Goal: Task Accomplishment & Management: Use online tool/utility

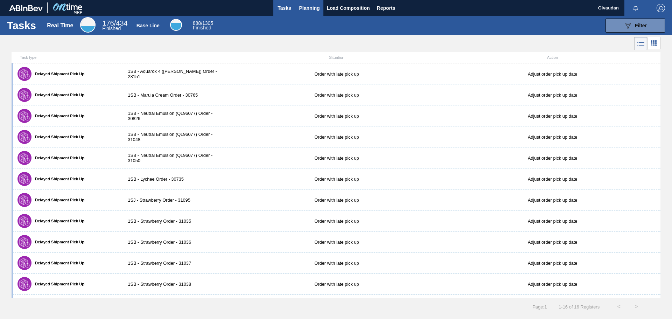
click at [307, 6] on span "Planning" at bounding box center [309, 8] width 21 height 8
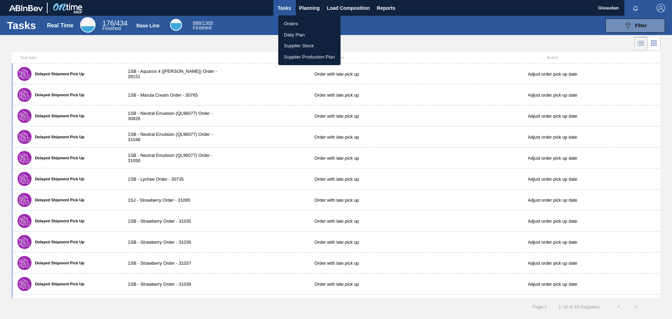
click at [299, 24] on li "Orders" at bounding box center [309, 23] width 62 height 11
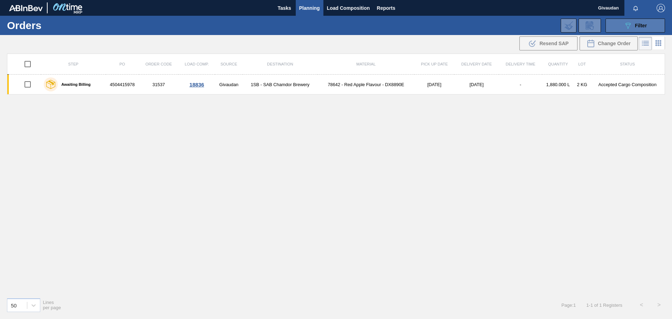
click at [642, 26] on span "Filter" at bounding box center [641, 26] width 12 height 6
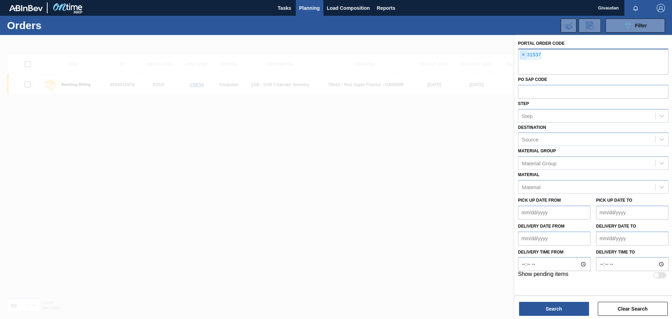
click at [524, 54] on span "×" at bounding box center [523, 55] width 7 height 8
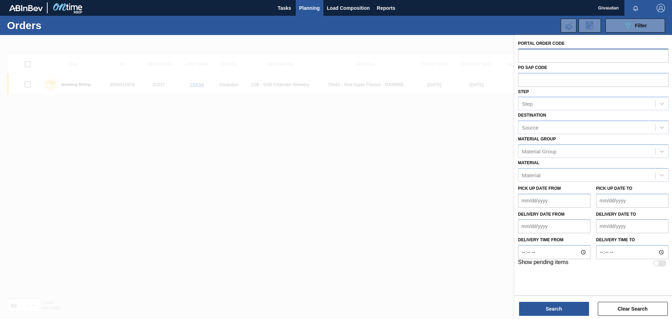
paste input "text"
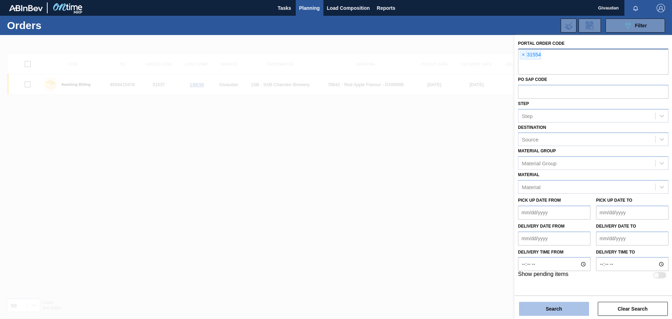
click at [552, 307] on button "Search" at bounding box center [554, 309] width 70 height 14
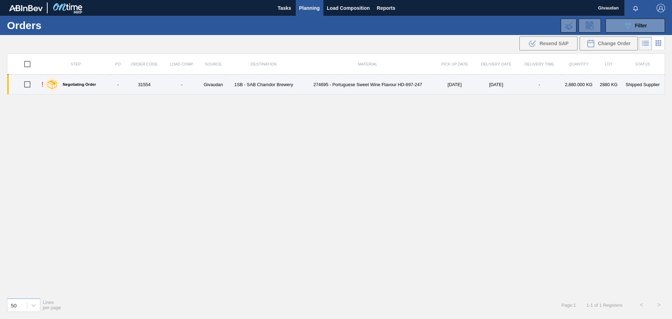
click at [224, 85] on td "Givaudan" at bounding box center [213, 85] width 27 height 20
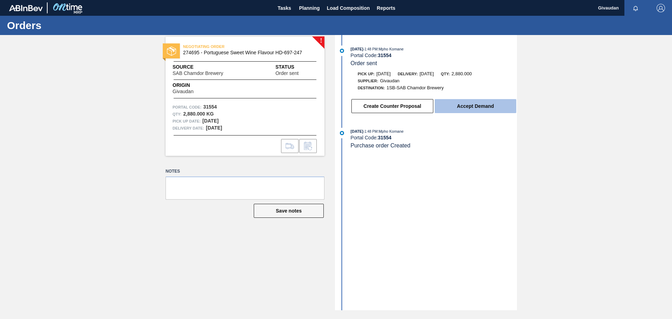
click at [492, 105] on button "Accept Demand" at bounding box center [476, 106] width 82 height 14
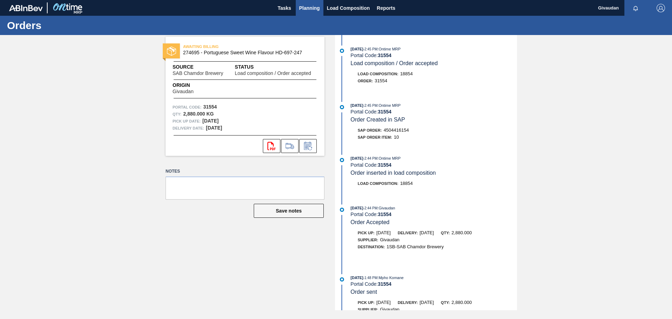
click at [306, 8] on span "Planning" at bounding box center [309, 8] width 21 height 8
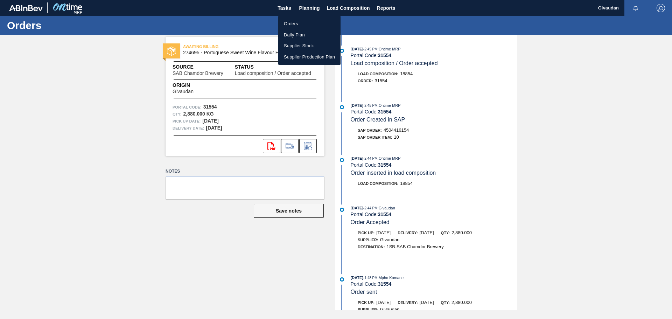
click at [285, 22] on li "Orders" at bounding box center [309, 23] width 62 height 11
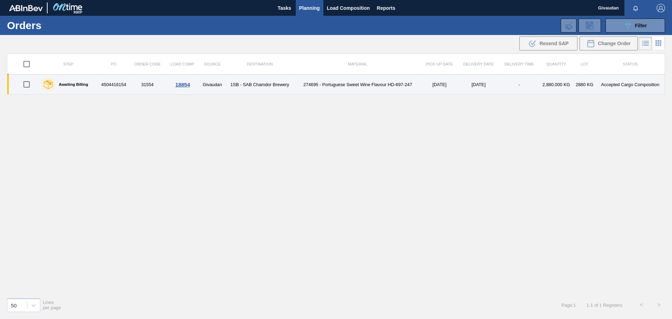
click at [123, 86] on td "4504416154" at bounding box center [113, 85] width 31 height 20
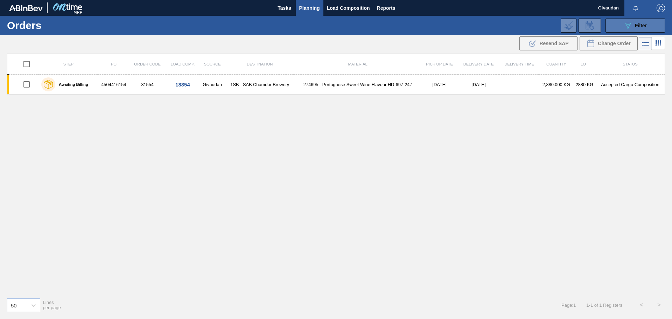
click at [642, 23] on span "Filter" at bounding box center [641, 26] width 12 height 6
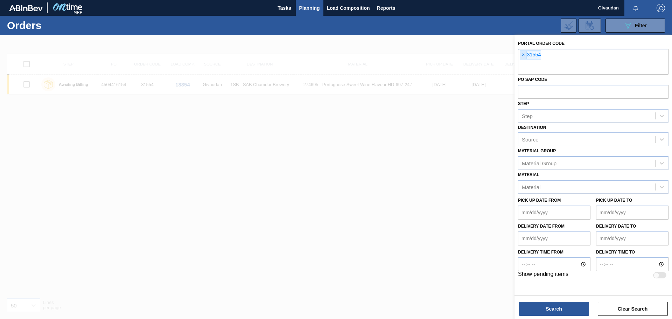
click at [523, 54] on span "×" at bounding box center [523, 55] width 7 height 8
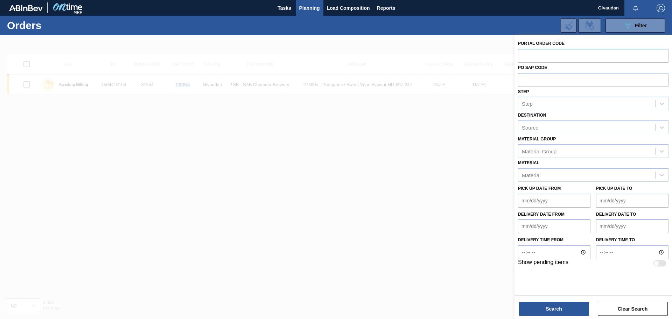
paste input "text"
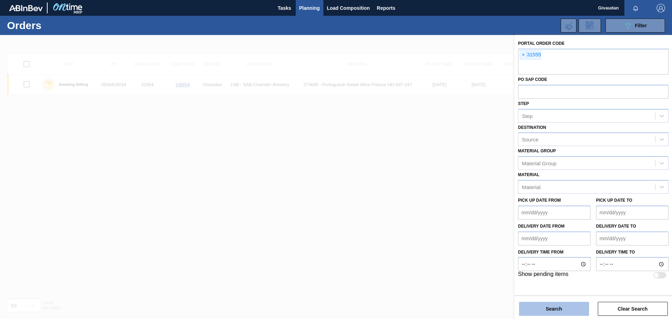
click at [545, 307] on button "Search" at bounding box center [554, 309] width 70 height 14
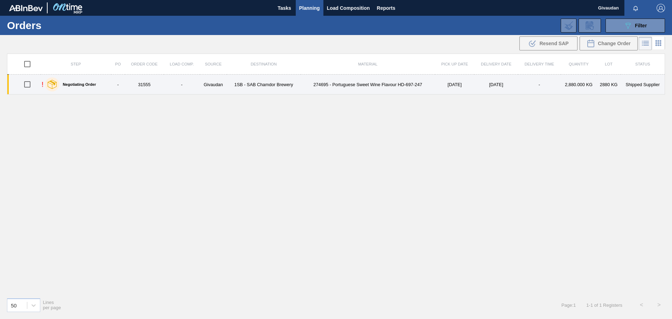
click at [180, 84] on td "-" at bounding box center [182, 85] width 36 height 20
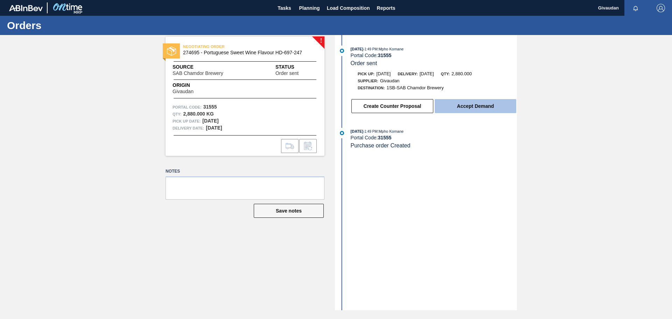
click at [474, 104] on button "Accept Demand" at bounding box center [476, 106] width 82 height 14
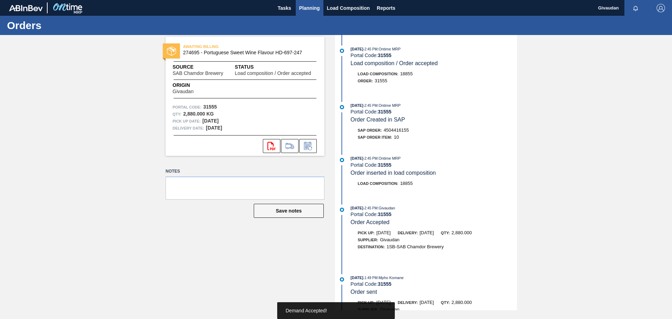
click at [306, 9] on span "Planning" at bounding box center [309, 8] width 21 height 8
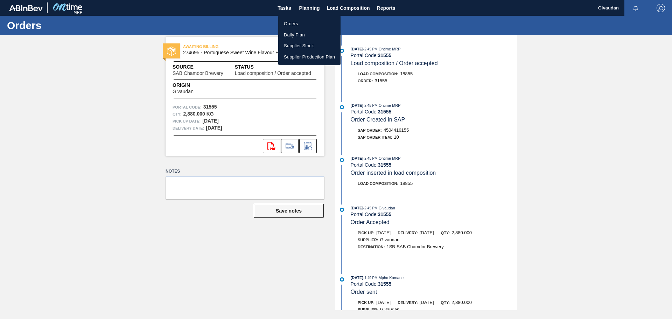
click at [304, 24] on li "Orders" at bounding box center [309, 23] width 62 height 11
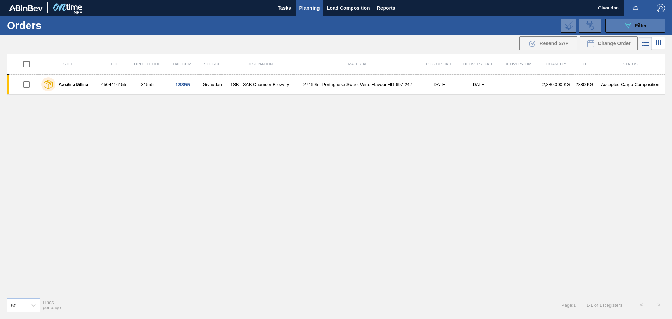
click at [642, 21] on div "089F7B8B-B2A5-4AFE-B5C0-19BA573D28AC Filter" at bounding box center [635, 25] width 23 height 8
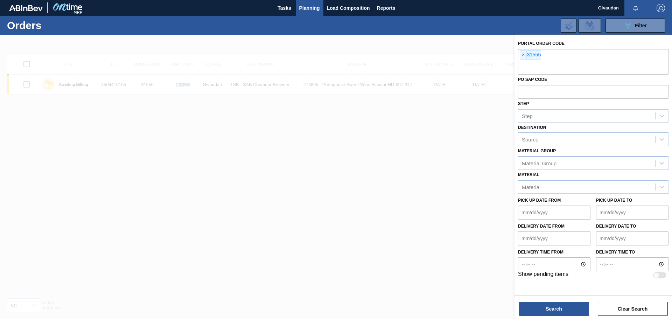
click at [523, 54] on span "×" at bounding box center [523, 55] width 7 height 8
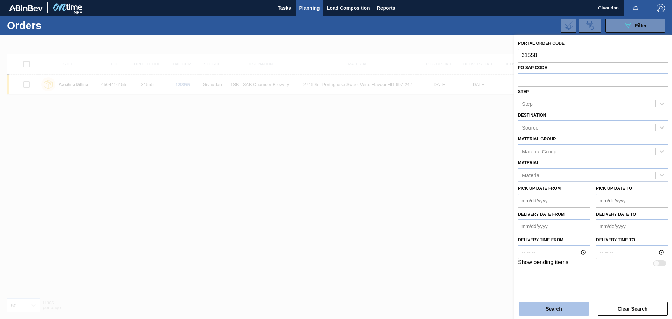
type input "31558"
click at [547, 307] on button "Search" at bounding box center [554, 309] width 70 height 14
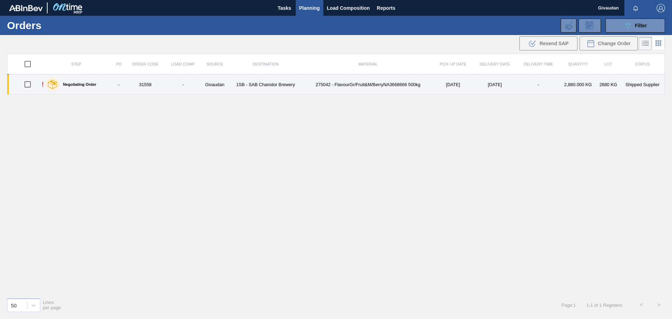
click at [275, 81] on td "1SB - SAB Chamdor Brewery" at bounding box center [266, 85] width 74 height 20
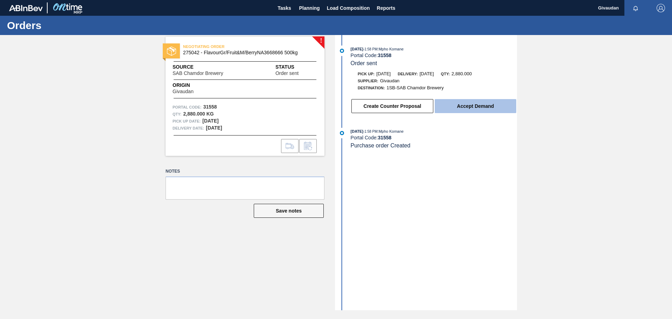
click at [480, 105] on button "Accept Demand" at bounding box center [476, 106] width 82 height 14
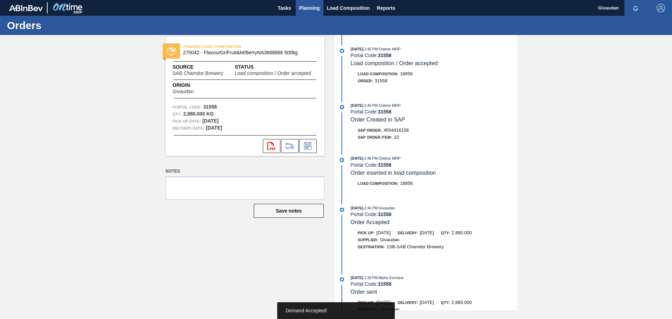
click at [309, 9] on span "Planning" at bounding box center [309, 8] width 21 height 8
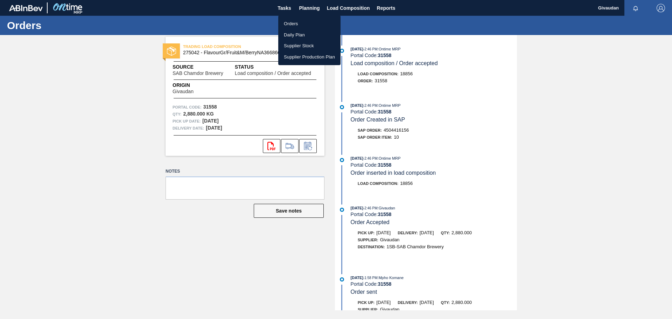
click at [292, 22] on li "Orders" at bounding box center [309, 23] width 62 height 11
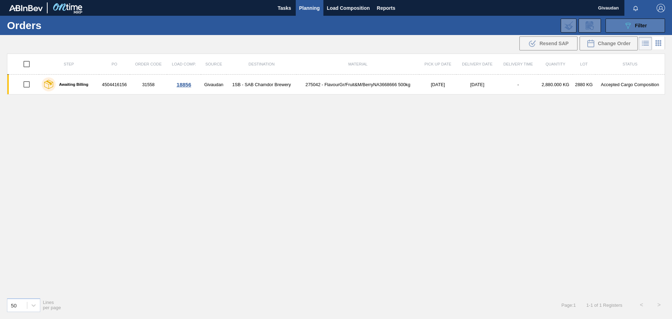
click at [624, 22] on icon "089F7B8B-B2A5-4AFE-B5C0-19BA573D28AC" at bounding box center [628, 25] width 8 height 8
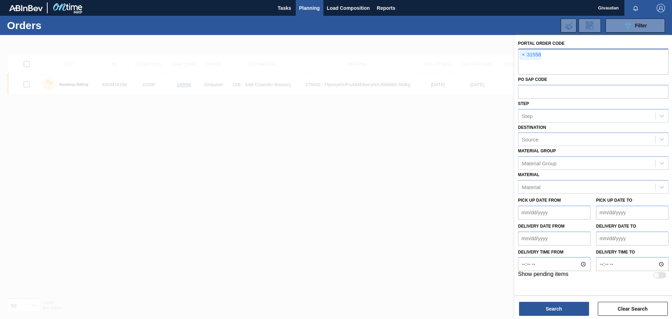
click at [548, 51] on div "× 31558" at bounding box center [593, 62] width 151 height 26
click at [535, 56] on div "× 31558" at bounding box center [530, 54] width 21 height 9
click at [523, 55] on span "×" at bounding box center [523, 55] width 7 height 8
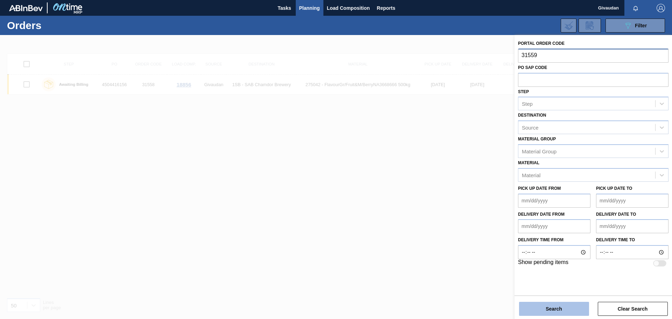
type input "31559"
click at [551, 305] on button "Search" at bounding box center [554, 309] width 70 height 14
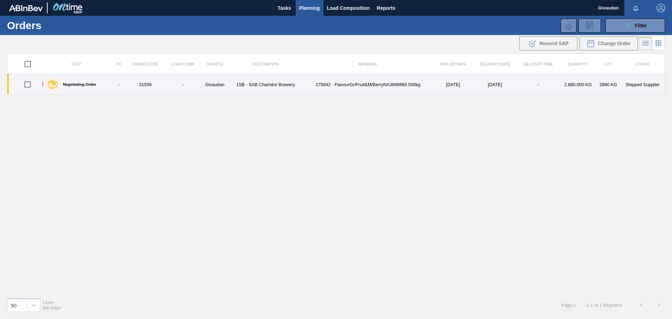
click at [160, 86] on td "31559" at bounding box center [145, 85] width 39 height 20
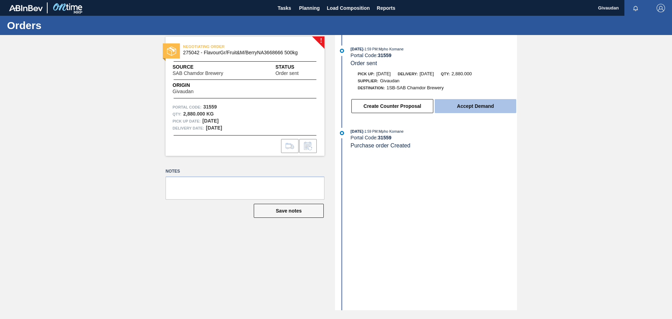
click at [473, 107] on button "Accept Demand" at bounding box center [476, 106] width 82 height 14
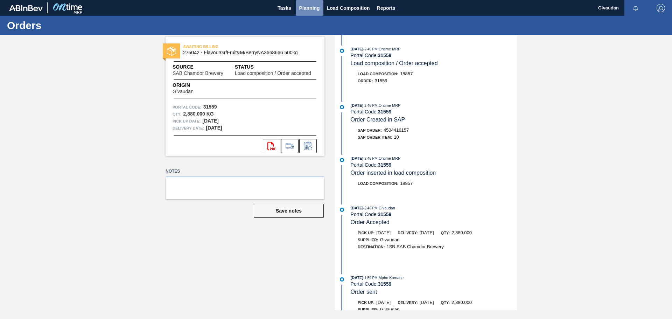
click at [308, 10] on span "Planning" at bounding box center [309, 8] width 21 height 8
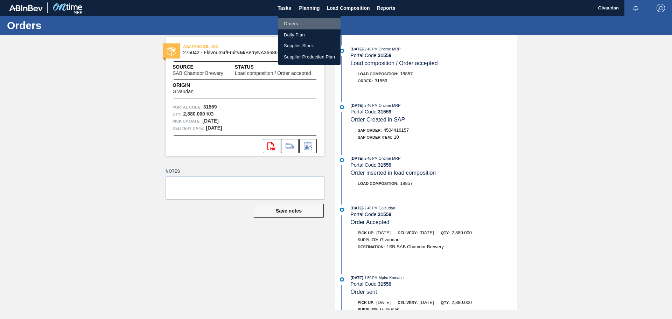
click at [305, 24] on li "Orders" at bounding box center [309, 23] width 62 height 11
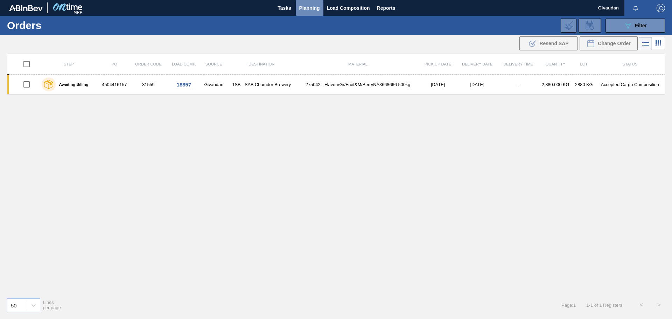
click at [300, 6] on span "Planning" at bounding box center [309, 8] width 21 height 8
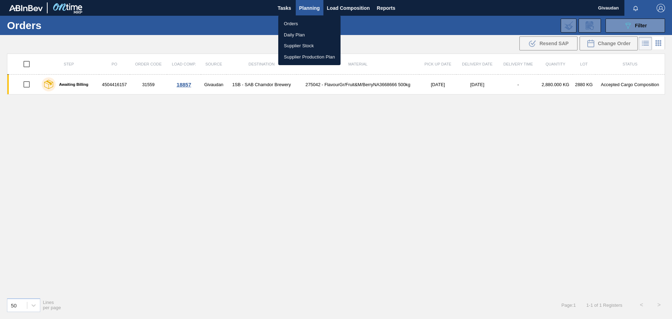
click at [294, 20] on li "Orders" at bounding box center [309, 23] width 62 height 11
